Goal: Task Accomplishment & Management: Complete application form

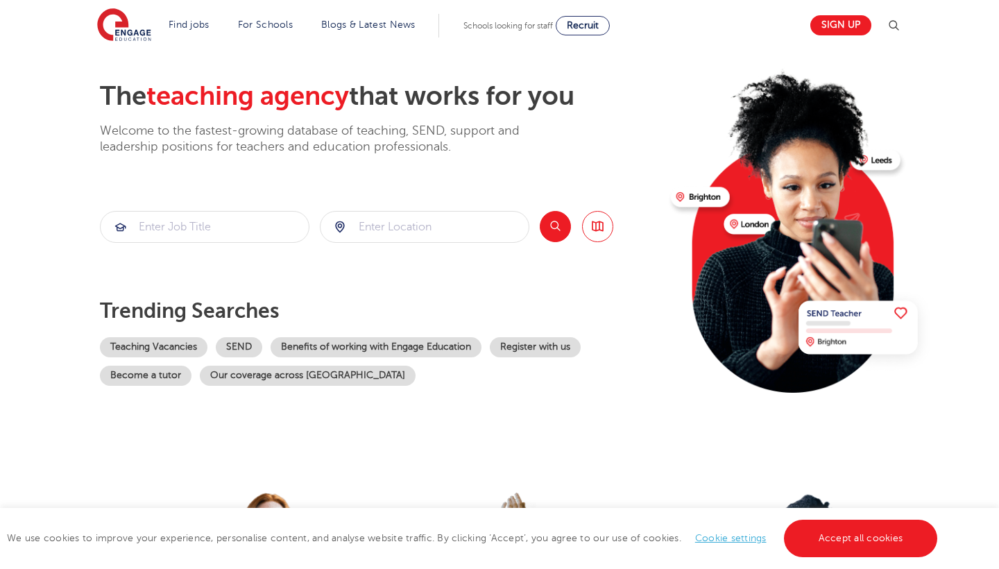
scroll to position [56, 0]
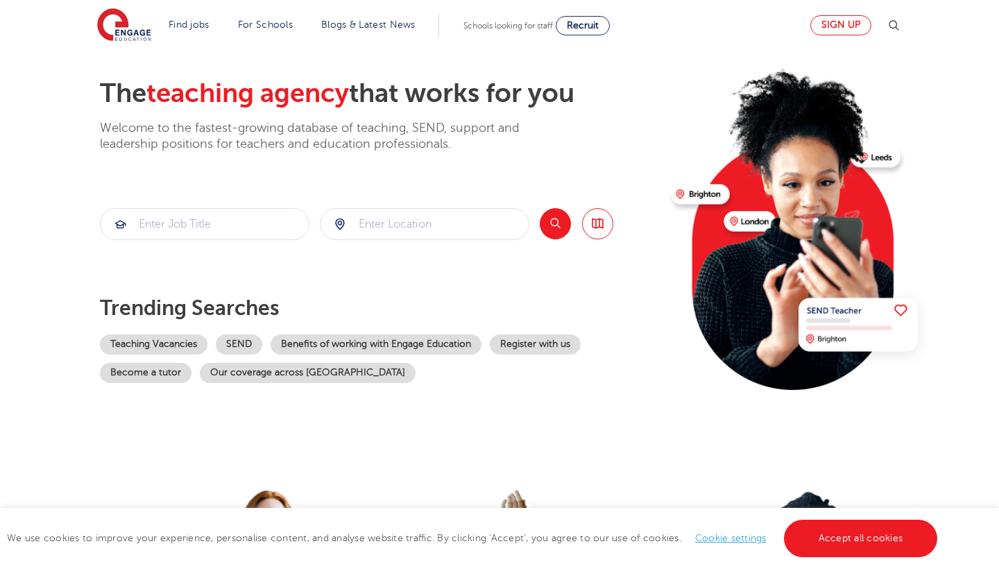
click at [835, 24] on link "Sign up" at bounding box center [840, 25] width 61 height 20
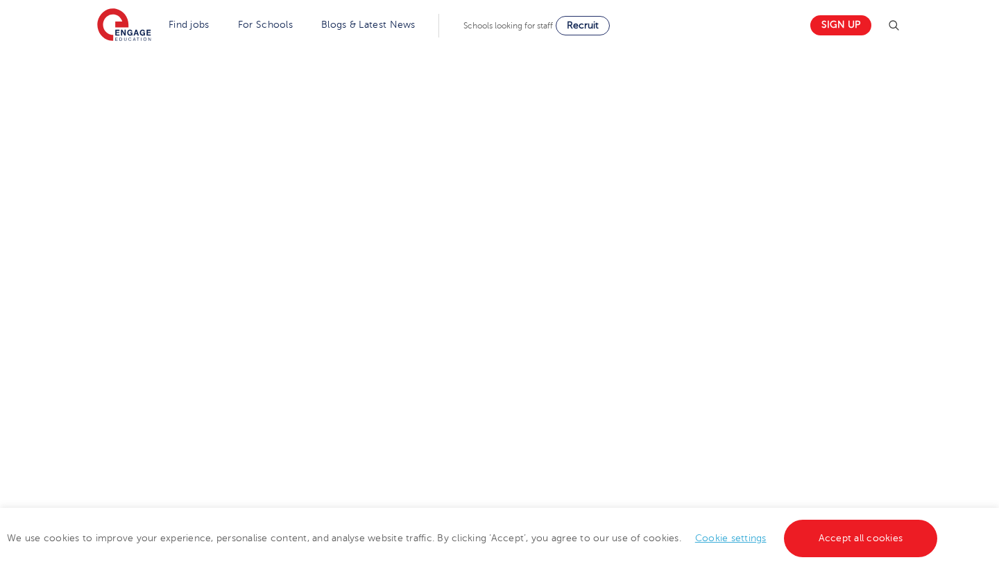
scroll to position [545, 0]
click at [812, 309] on div "Let us know more about you!" at bounding box center [500, 298] width 842 height 736
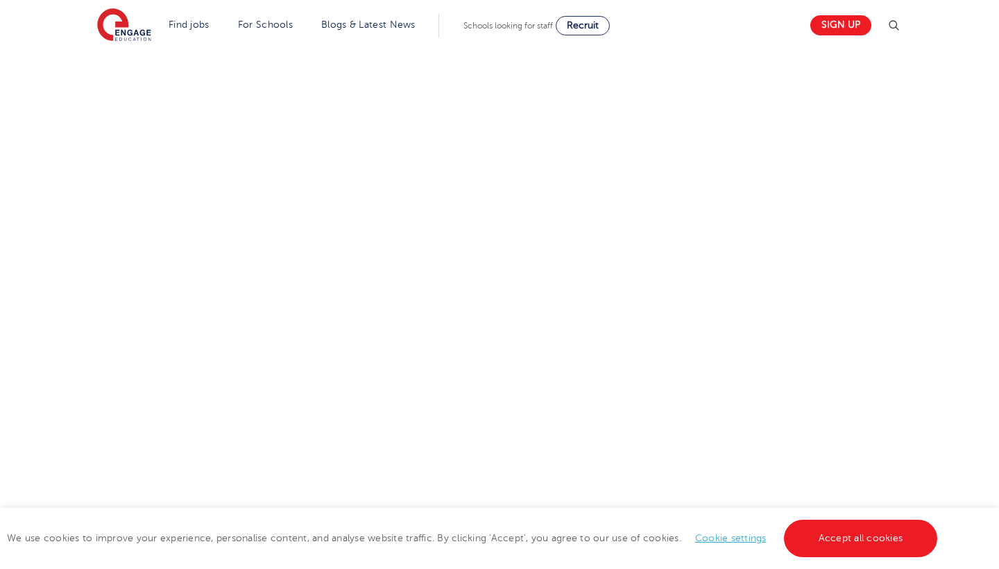
scroll to position [854, 0]
click at [754, 319] on div "Let us know more about you!" at bounding box center [500, 51] width 842 height 863
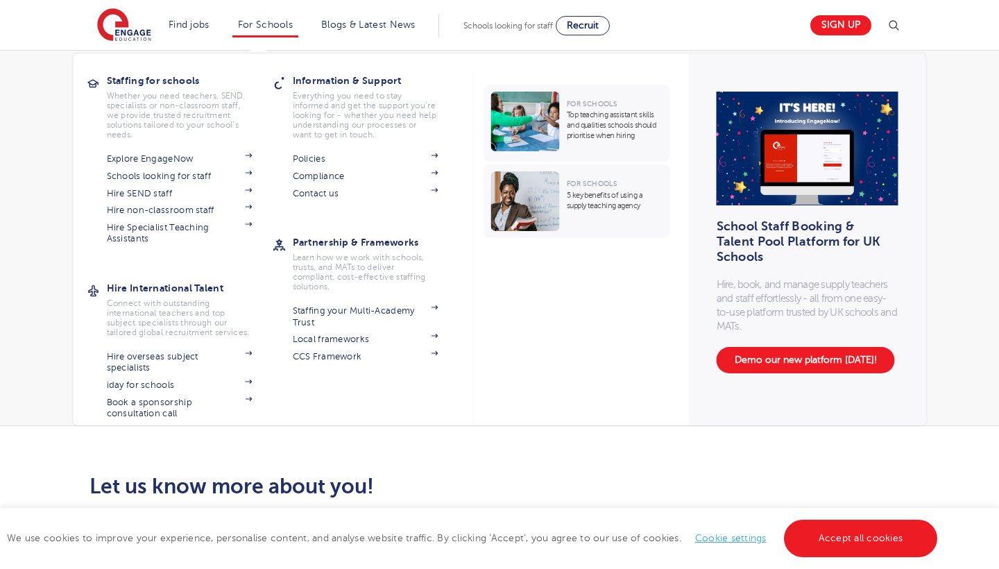
scroll to position [0, 0]
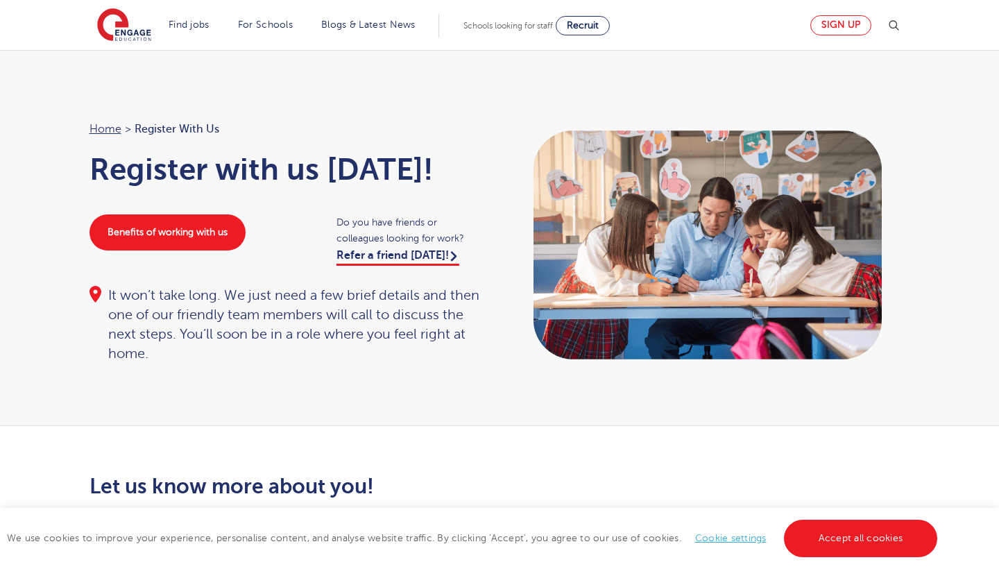
click at [820, 23] on link "Sign up" at bounding box center [840, 25] width 61 height 20
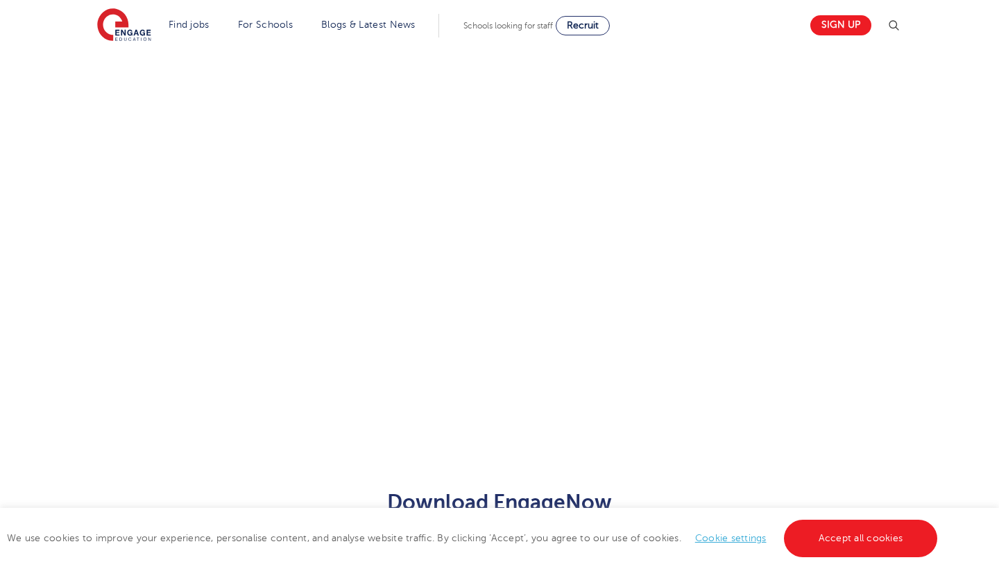
scroll to position [659, 0]
